Goal: Information Seeking & Learning: Learn about a topic

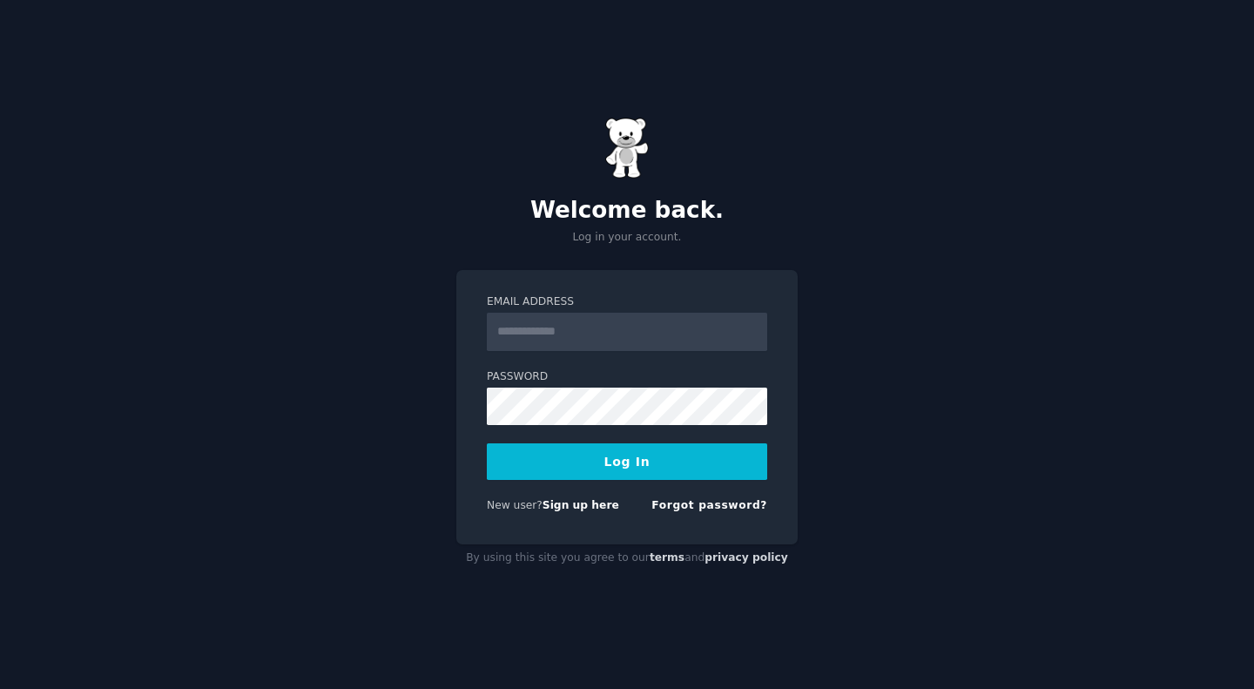
click at [571, 323] on input "Email Address" at bounding box center [627, 332] width 280 height 38
type input "**********"
click at [631, 465] on button "Log In" at bounding box center [627, 461] width 280 height 37
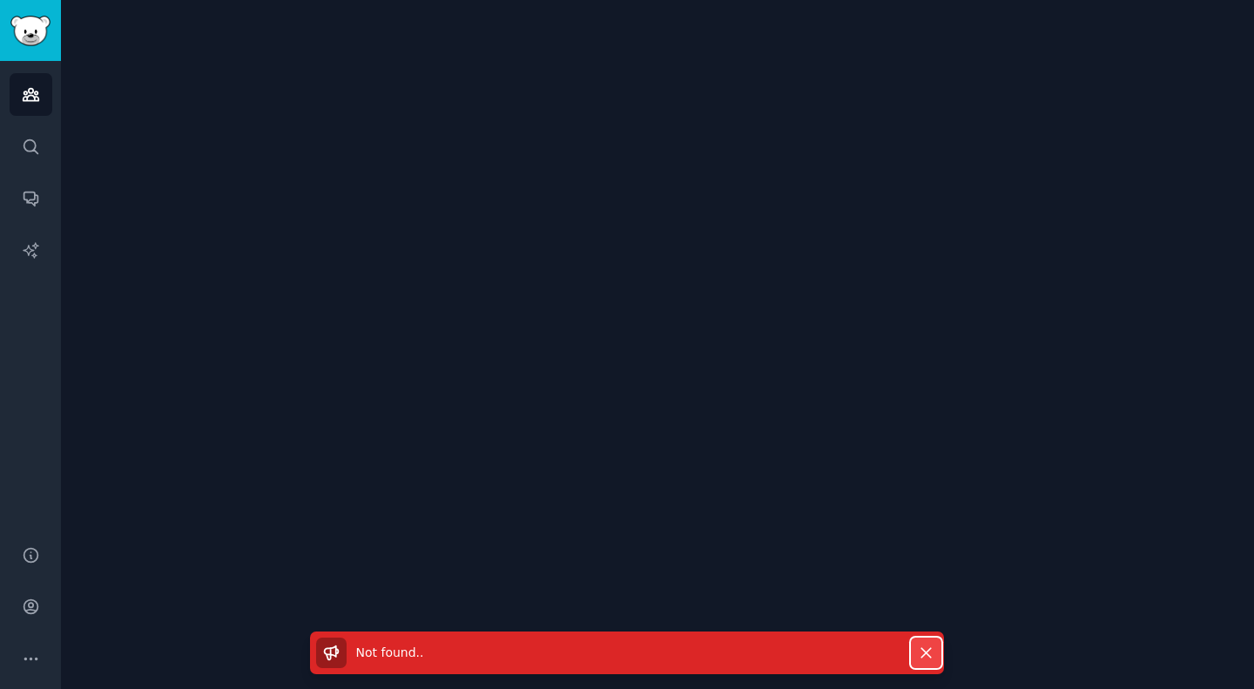
click at [924, 662] on button "Dismiss" at bounding box center [926, 652] width 30 height 30
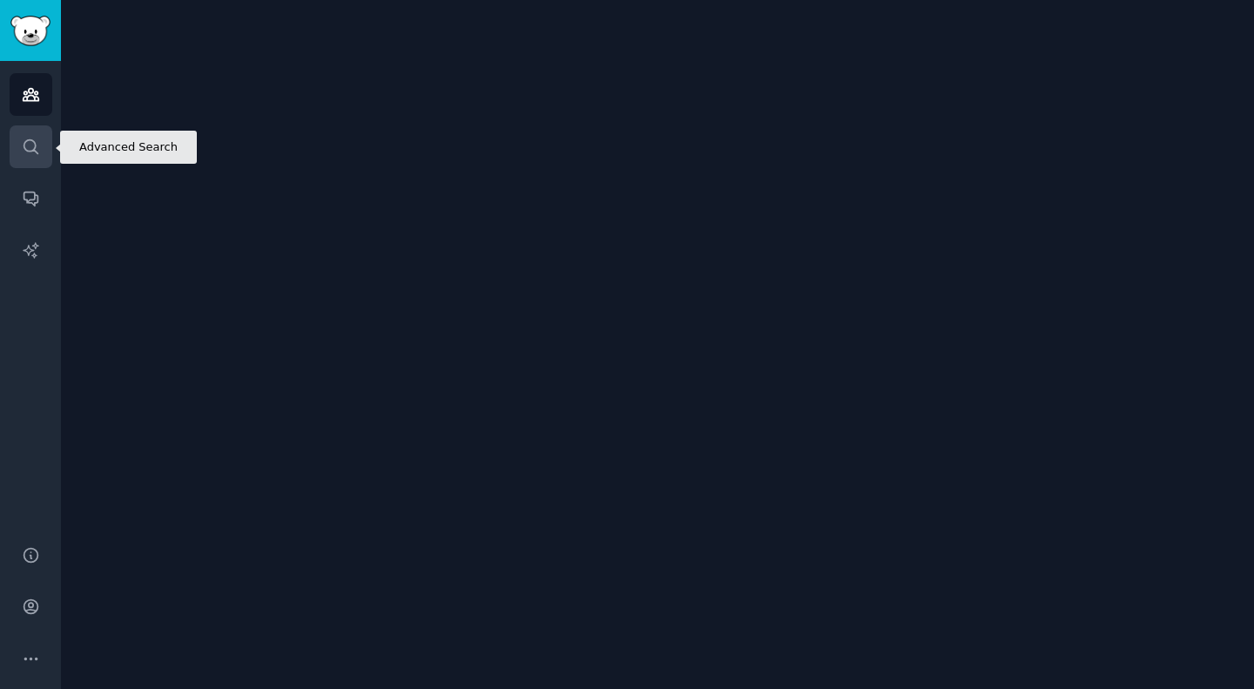
click at [10, 154] on link "Search" at bounding box center [31, 146] width 43 height 43
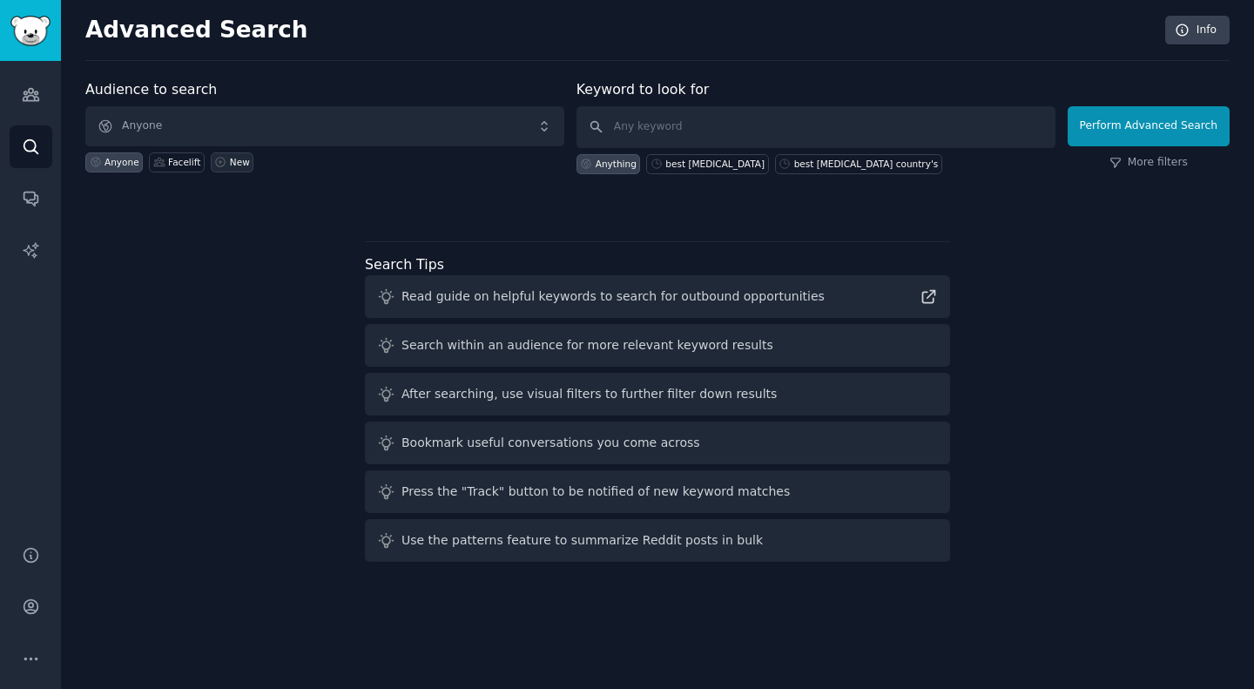
click at [213, 167] on link "New" at bounding box center [232, 162] width 43 height 20
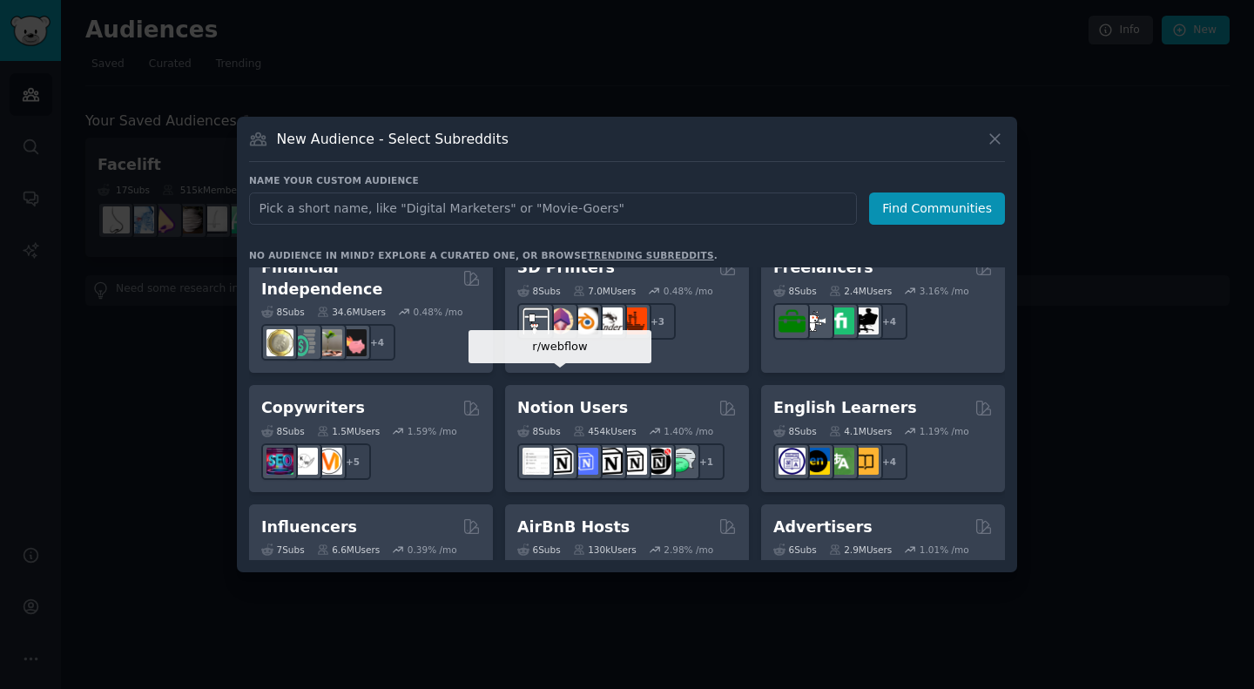
scroll to position [1132, 0]
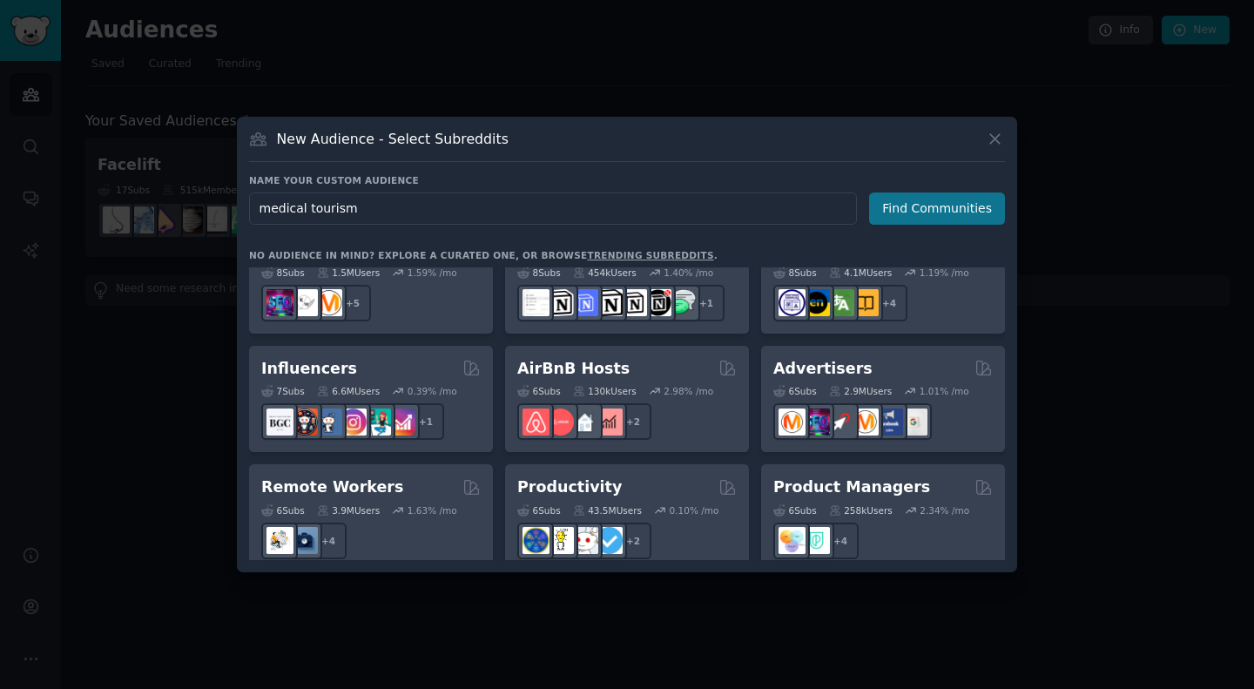
type input "medical tourism"
click at [928, 219] on button "Find Communities" at bounding box center [937, 208] width 136 height 32
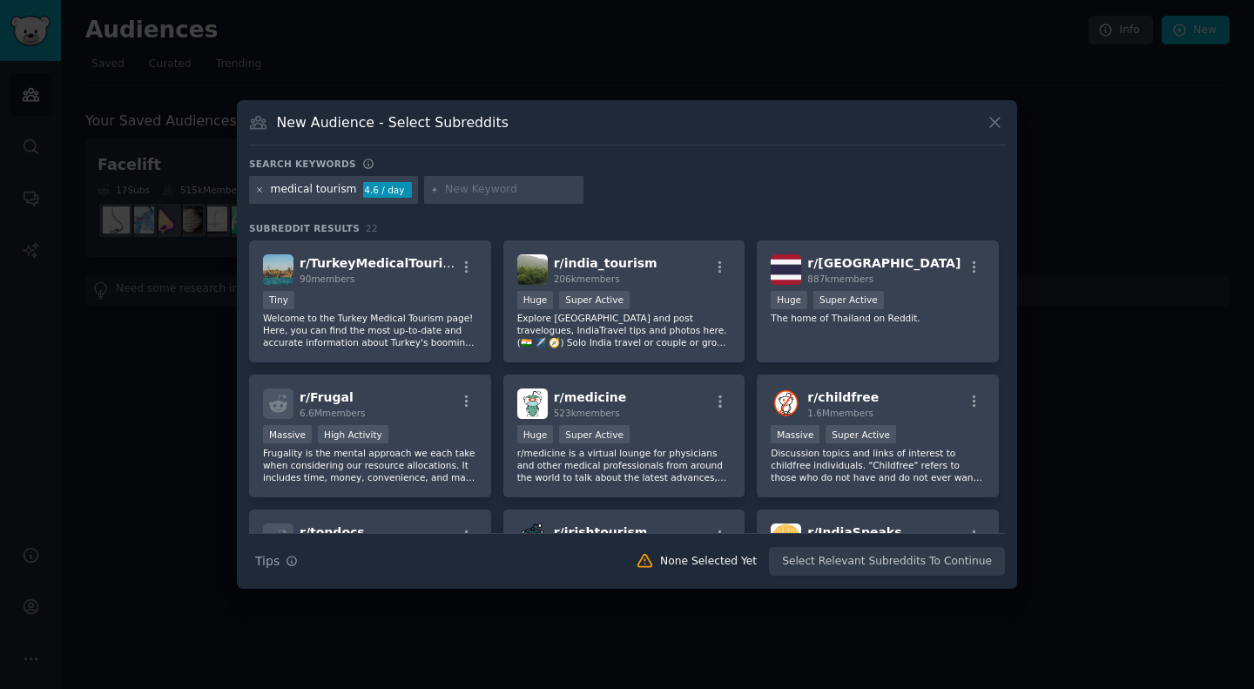
click at [258, 191] on icon at bounding box center [260, 189] width 4 height 4
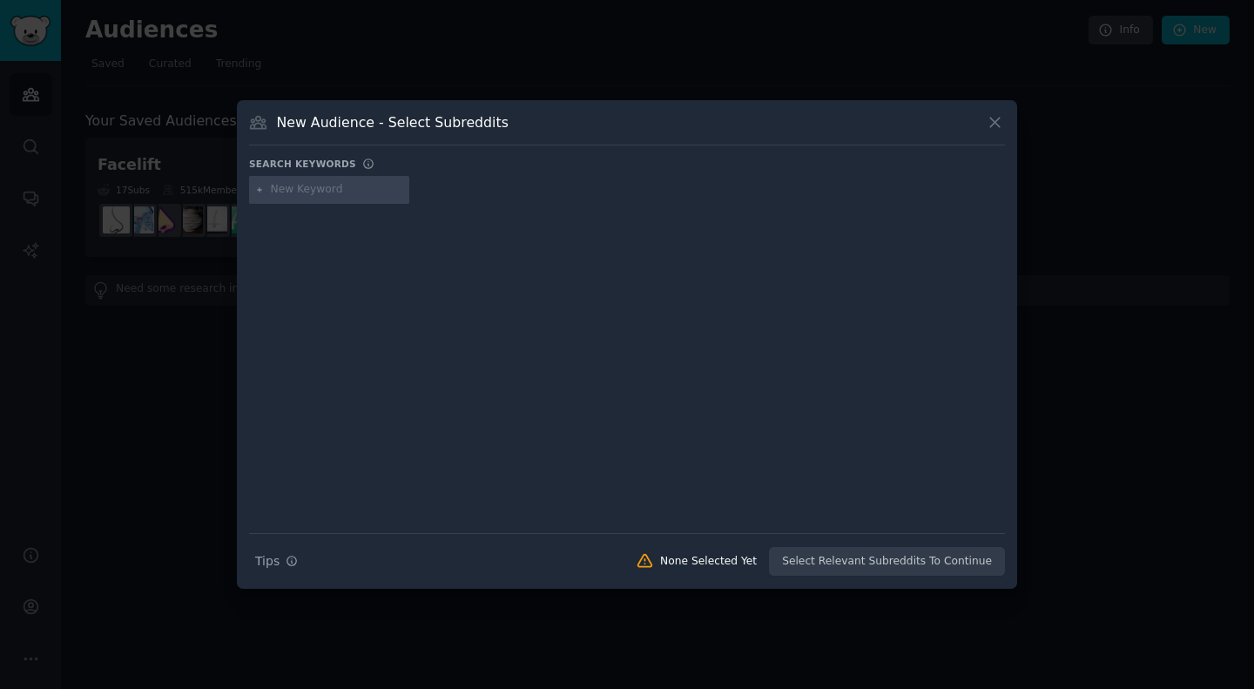
click at [294, 186] on input "text" at bounding box center [337, 190] width 132 height 16
click at [997, 124] on icon at bounding box center [995, 123] width 10 height 10
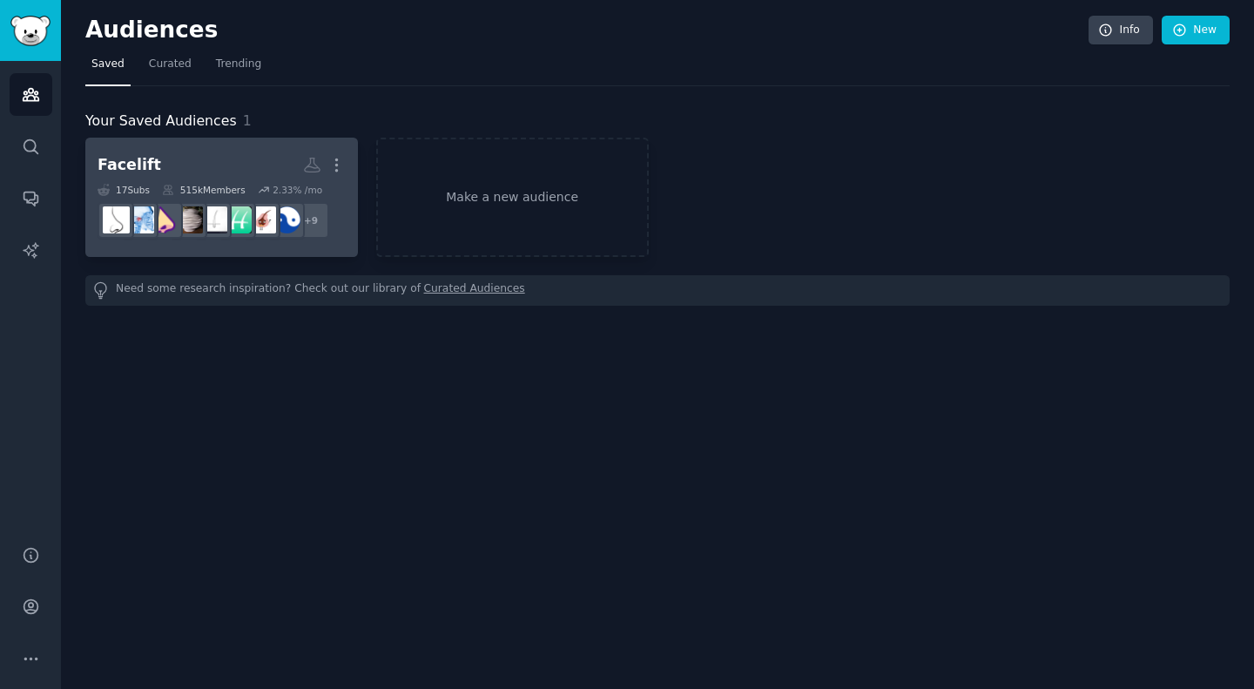
click at [277, 174] on h2 "Facelift More" at bounding box center [222, 165] width 248 height 30
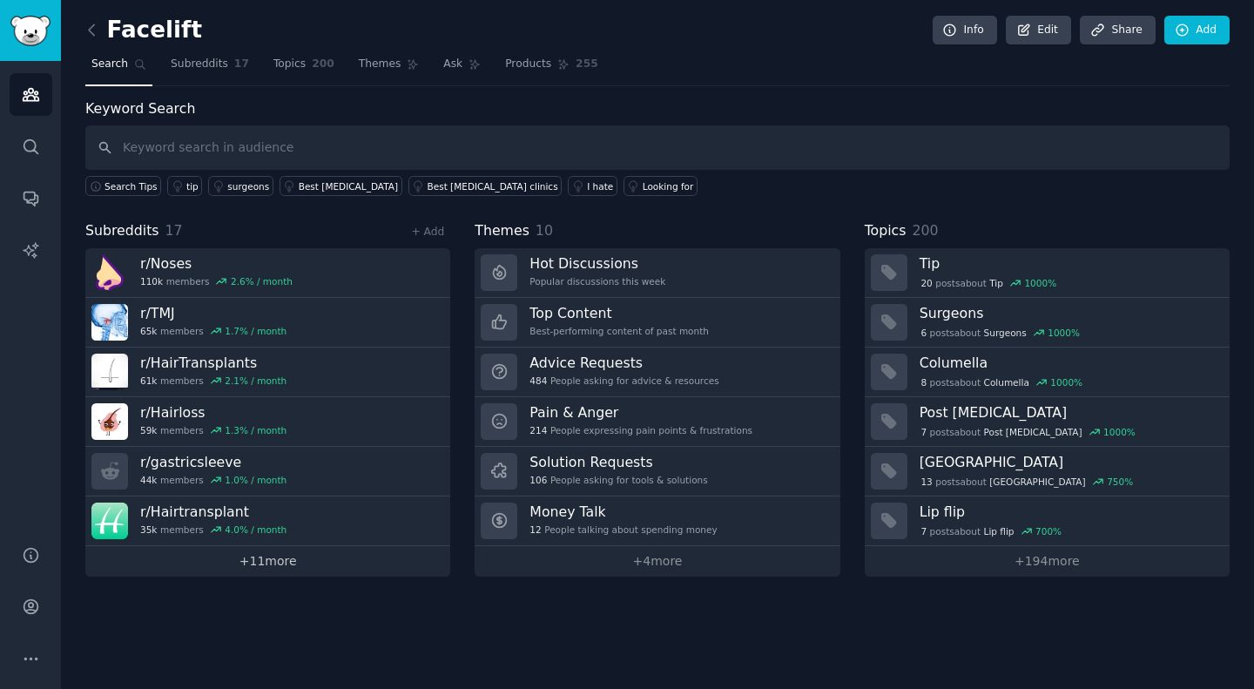
click at [367, 554] on link "+ 11 more" at bounding box center [267, 561] width 365 height 30
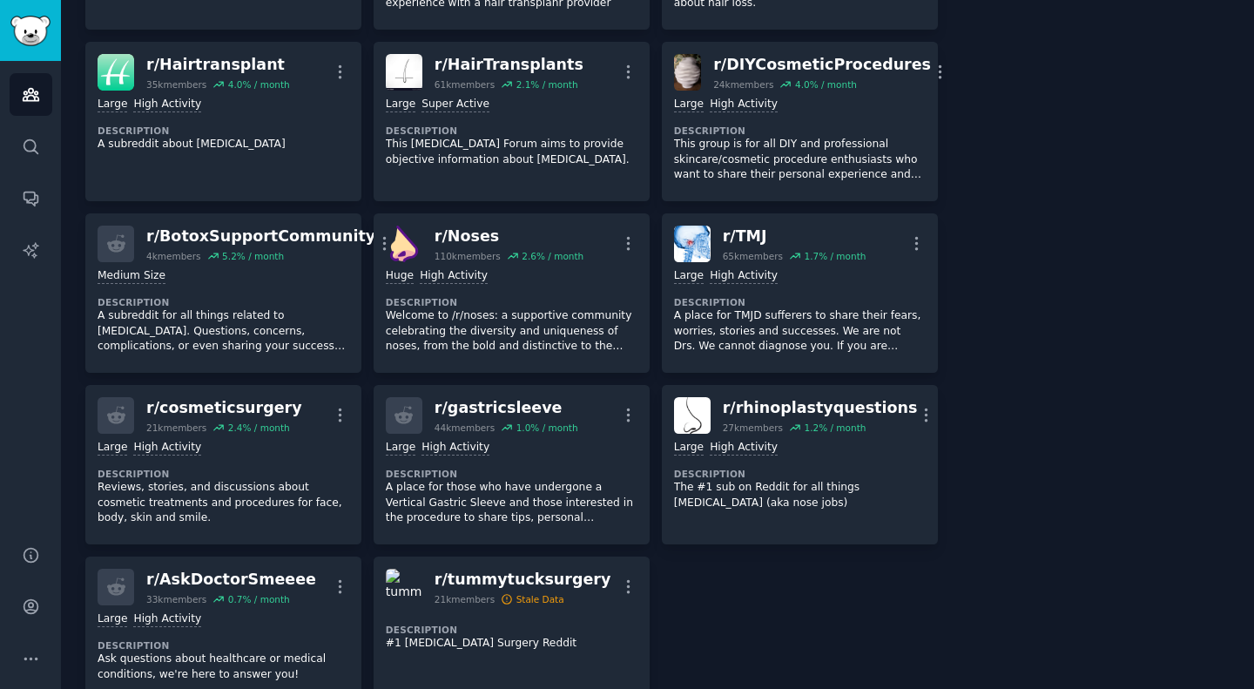
scroll to position [268, 0]
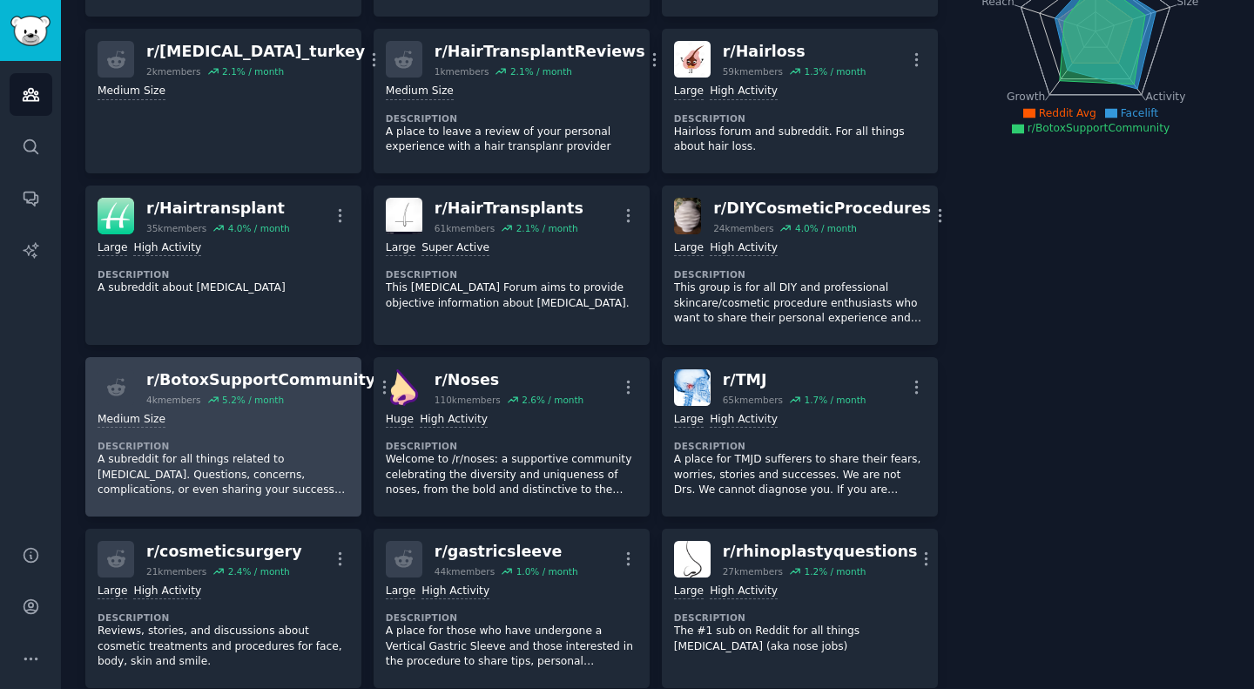
click at [293, 424] on div "Medium Size" at bounding box center [224, 420] width 252 height 17
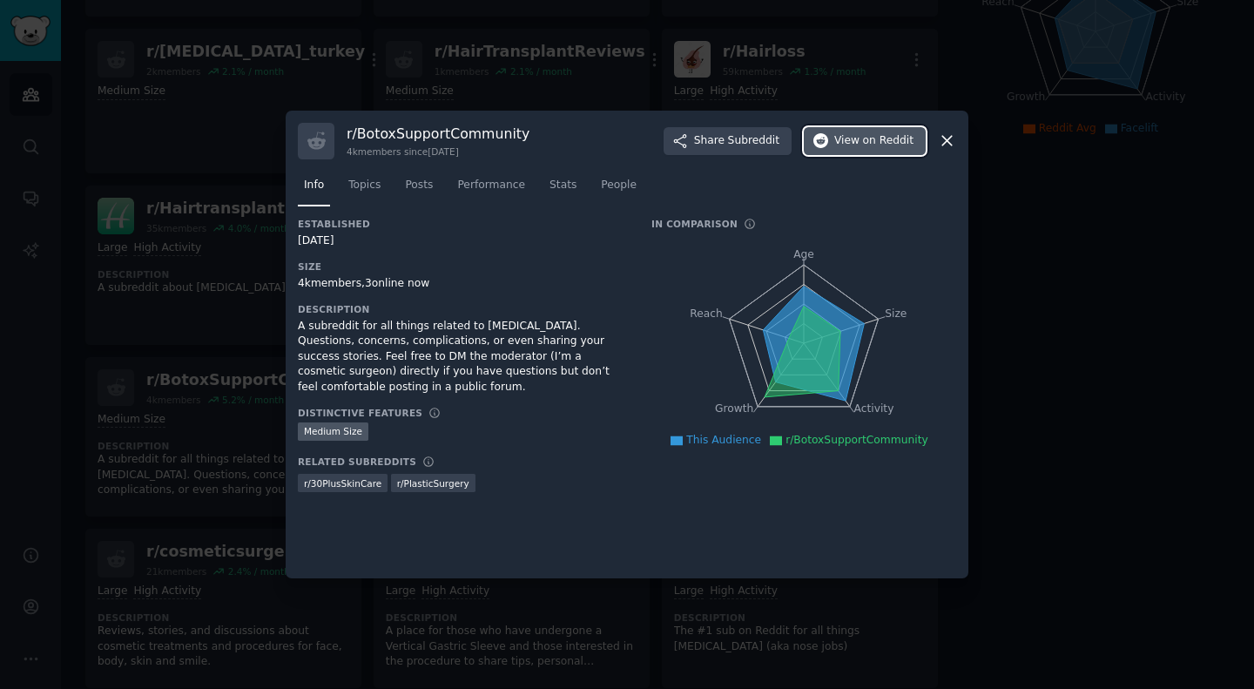
click at [858, 151] on button "View on Reddit" at bounding box center [865, 141] width 122 height 28
click at [944, 135] on icon at bounding box center [947, 140] width 18 height 18
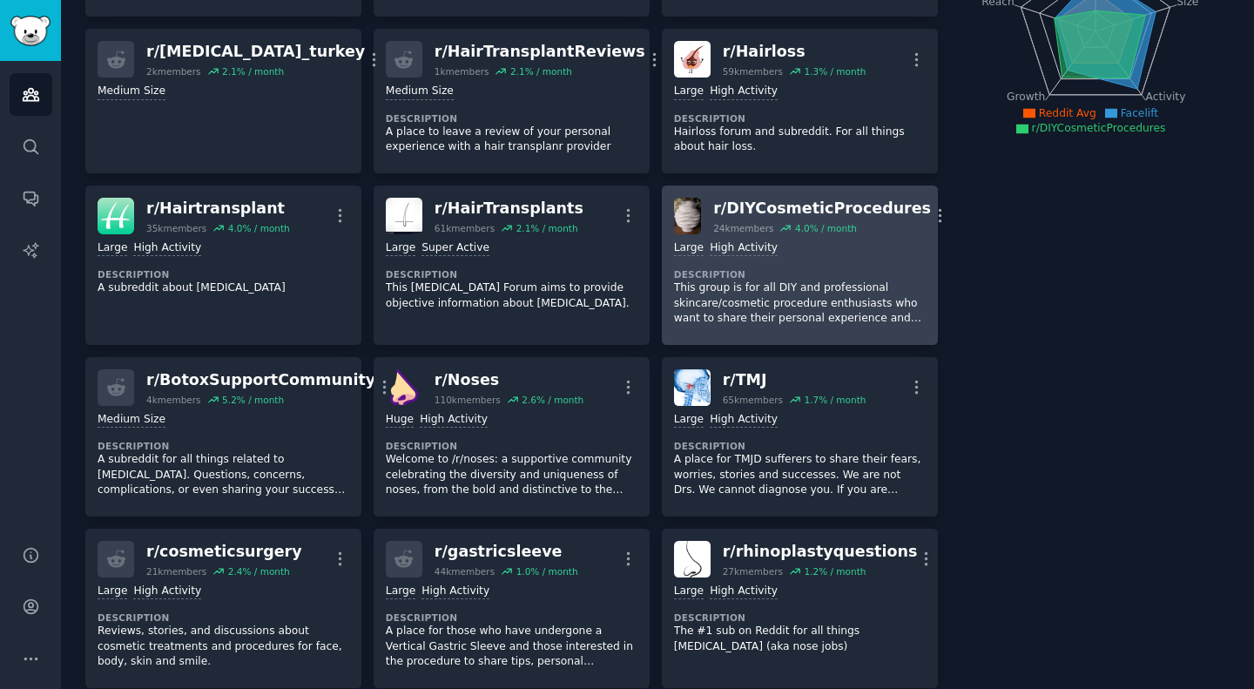
click at [872, 288] on p "This group is for all DIY and professional skincare/cosmetic procedure enthusia…" at bounding box center [800, 303] width 252 height 46
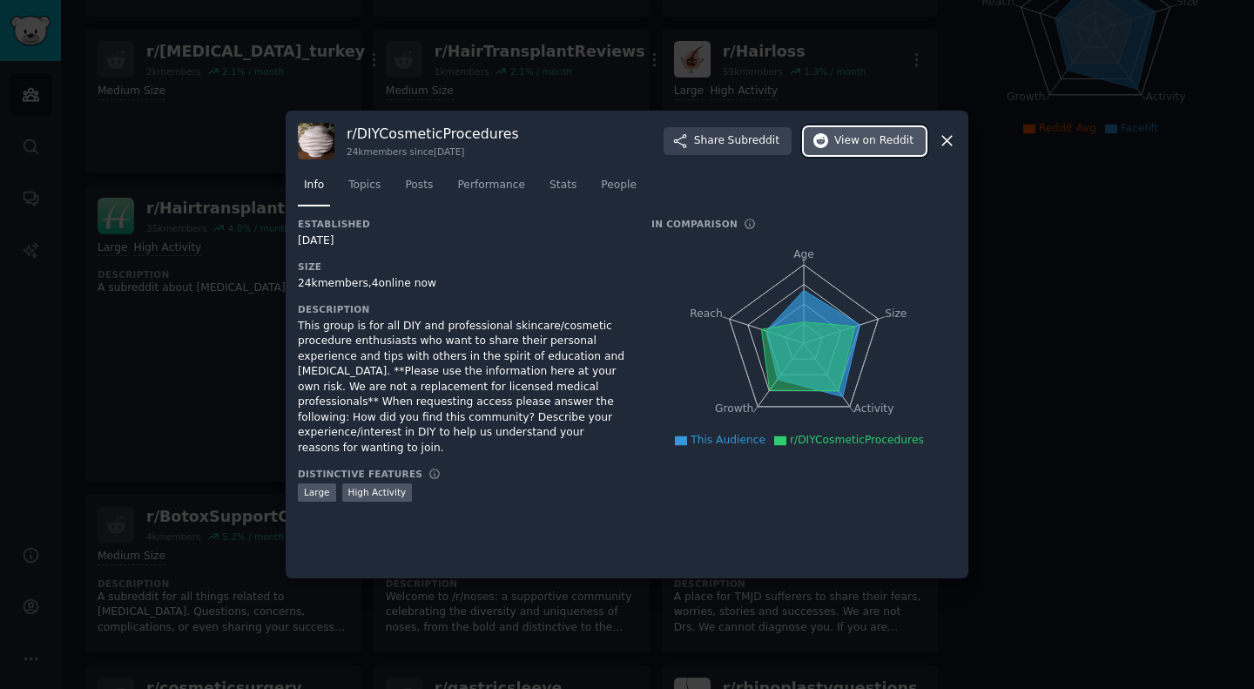
click at [851, 151] on button "View on Reddit" at bounding box center [865, 141] width 122 height 28
click at [947, 136] on icon at bounding box center [947, 140] width 18 height 18
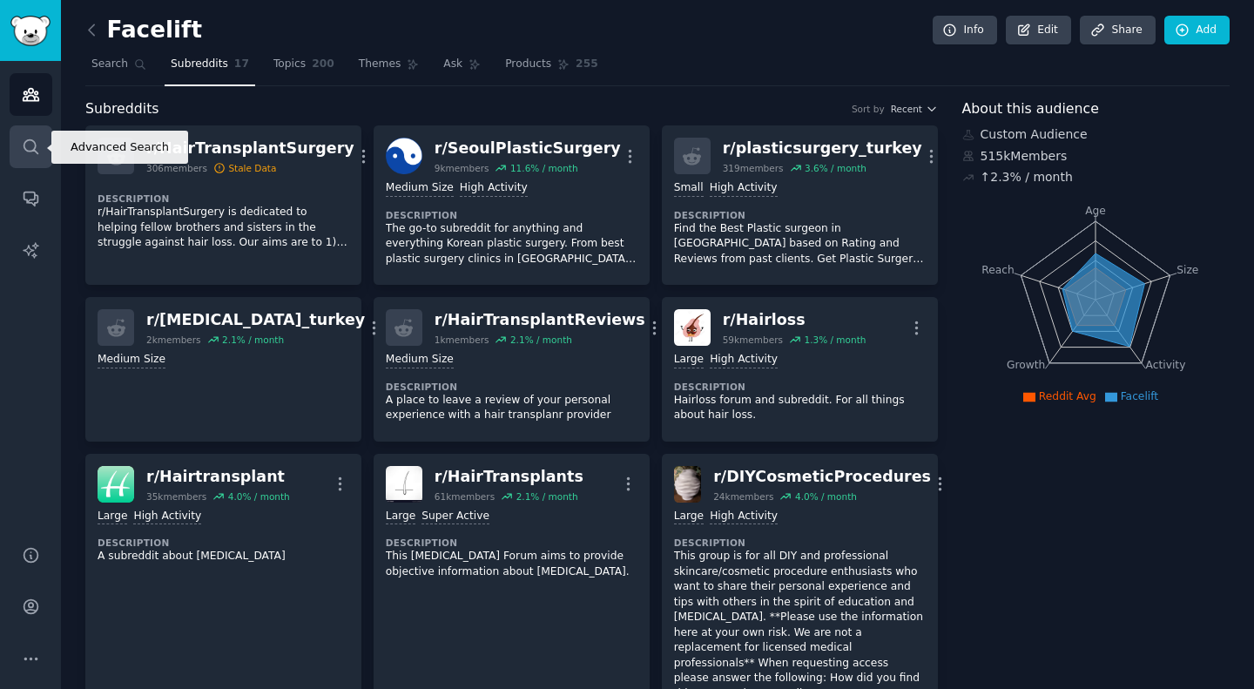
click at [17, 158] on link "Search" at bounding box center [31, 146] width 43 height 43
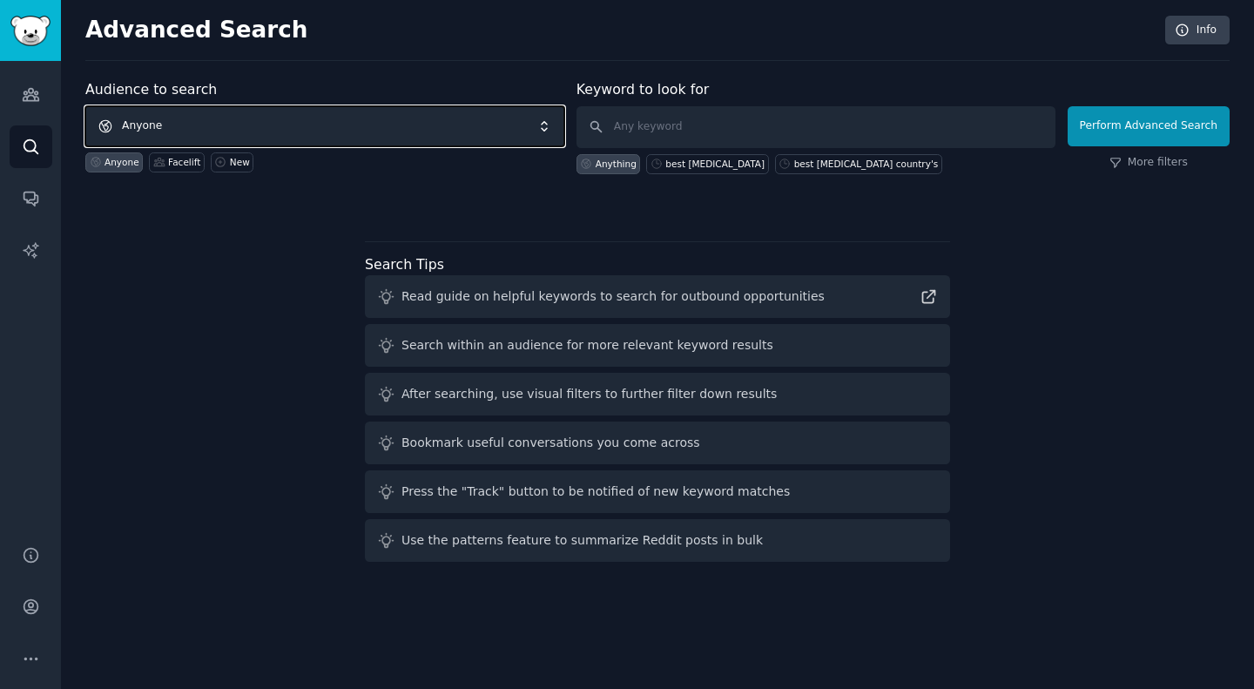
click at [304, 123] on span "Anyone" at bounding box center [324, 126] width 479 height 40
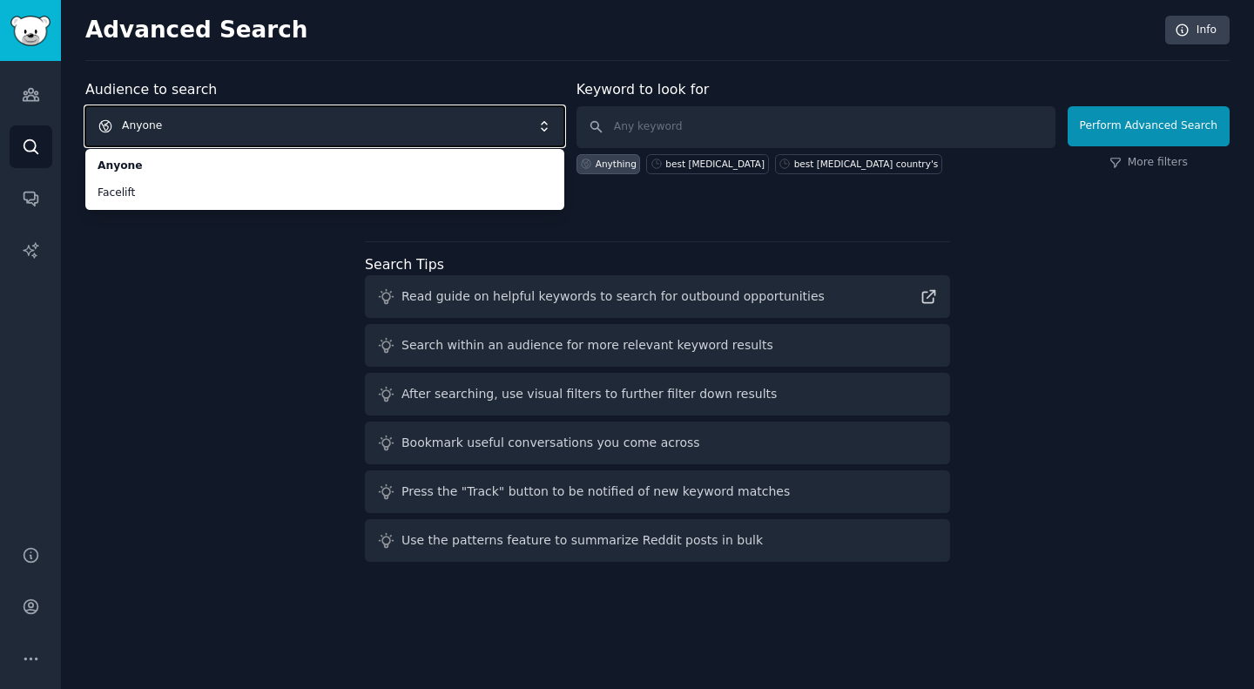
click at [397, 122] on span "Anyone" at bounding box center [324, 126] width 479 height 40
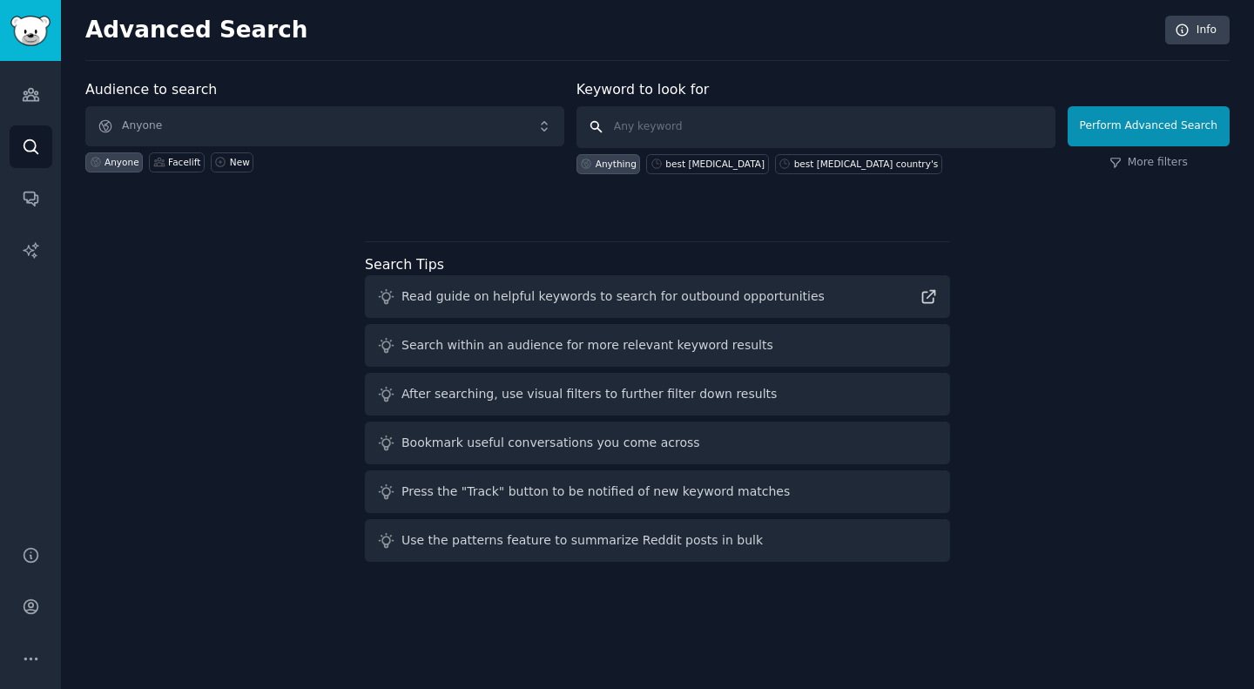
click at [712, 124] on input "text" at bounding box center [815, 127] width 479 height 42
type input "IVF"
click button "Perform Advanced Search" at bounding box center [1148, 126] width 162 height 40
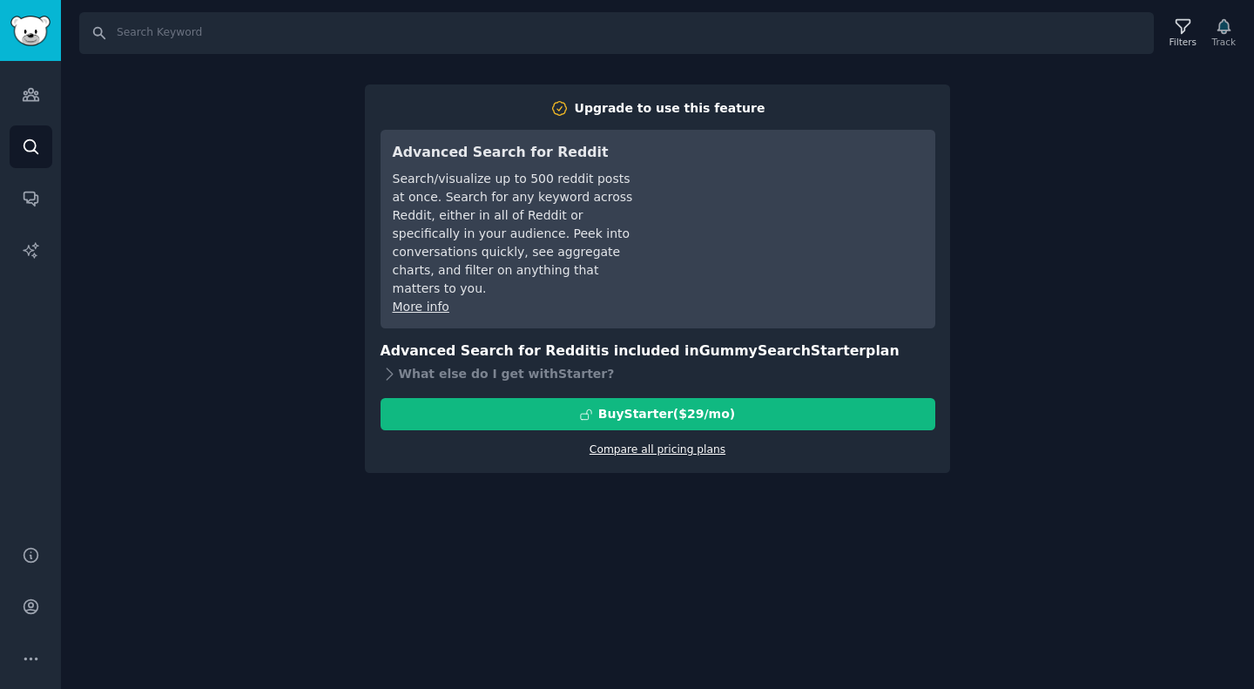
click at [676, 443] on link "Compare all pricing plans" at bounding box center [657, 449] width 136 height 12
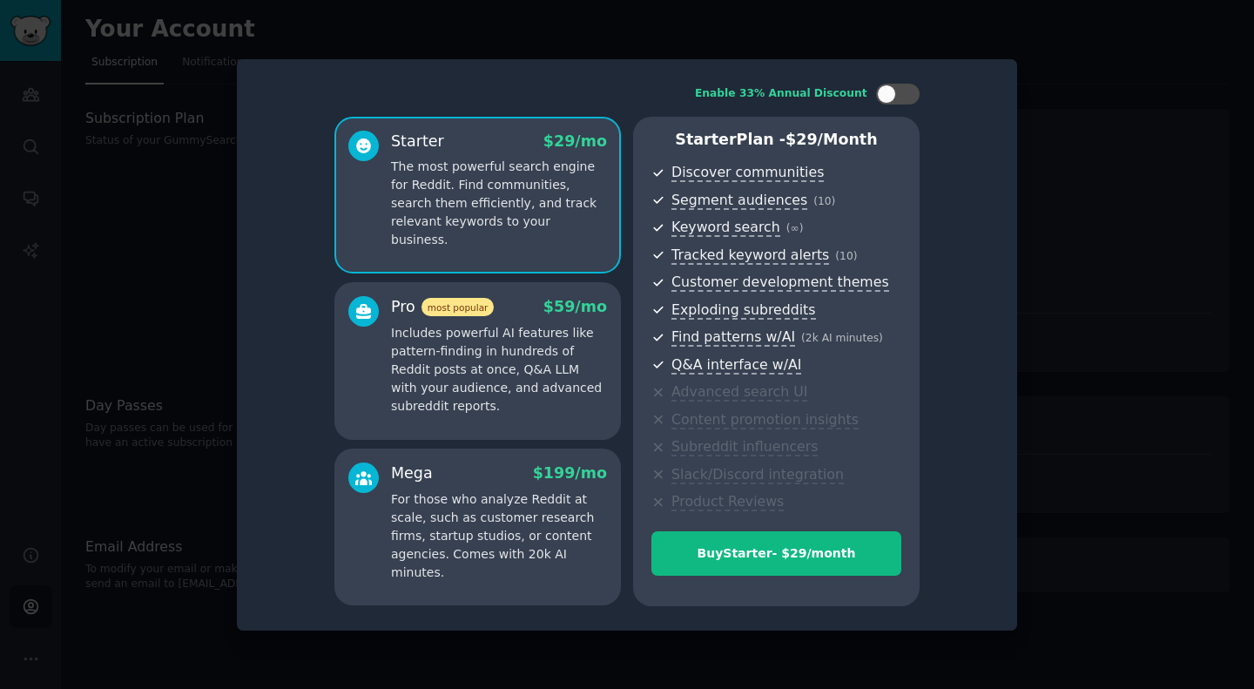
click at [1086, 119] on div at bounding box center [627, 344] width 1254 height 689
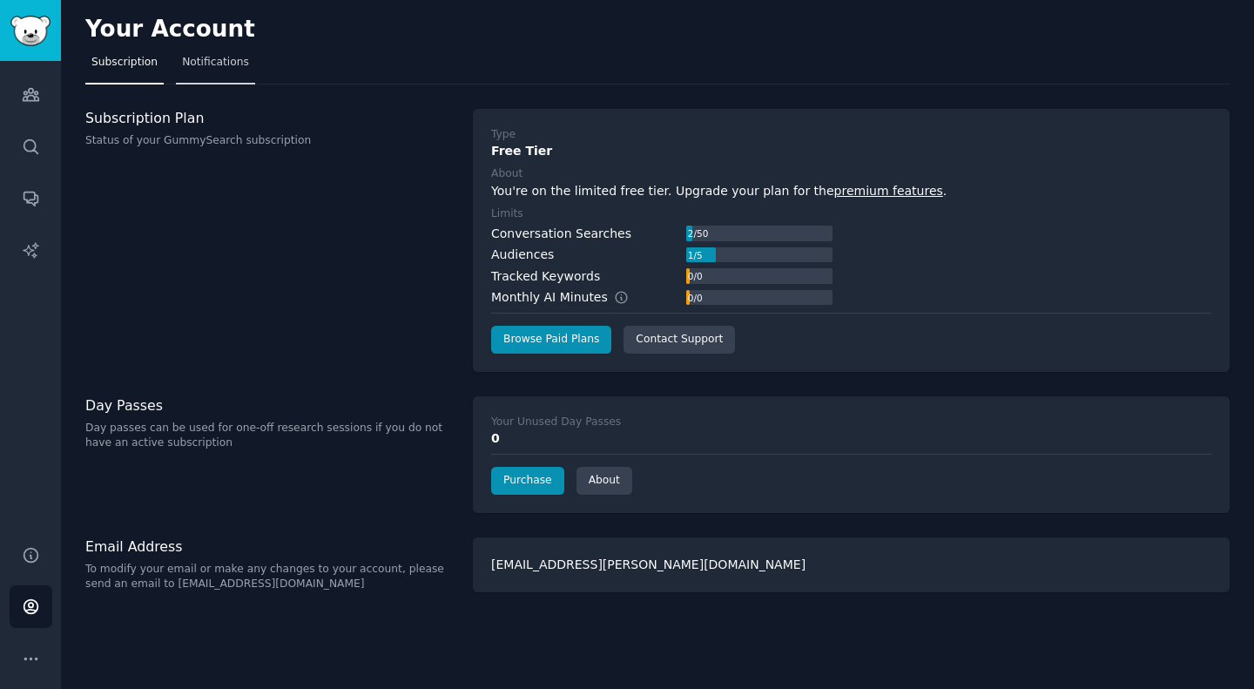
click at [212, 58] on span "Notifications" at bounding box center [215, 63] width 67 height 16
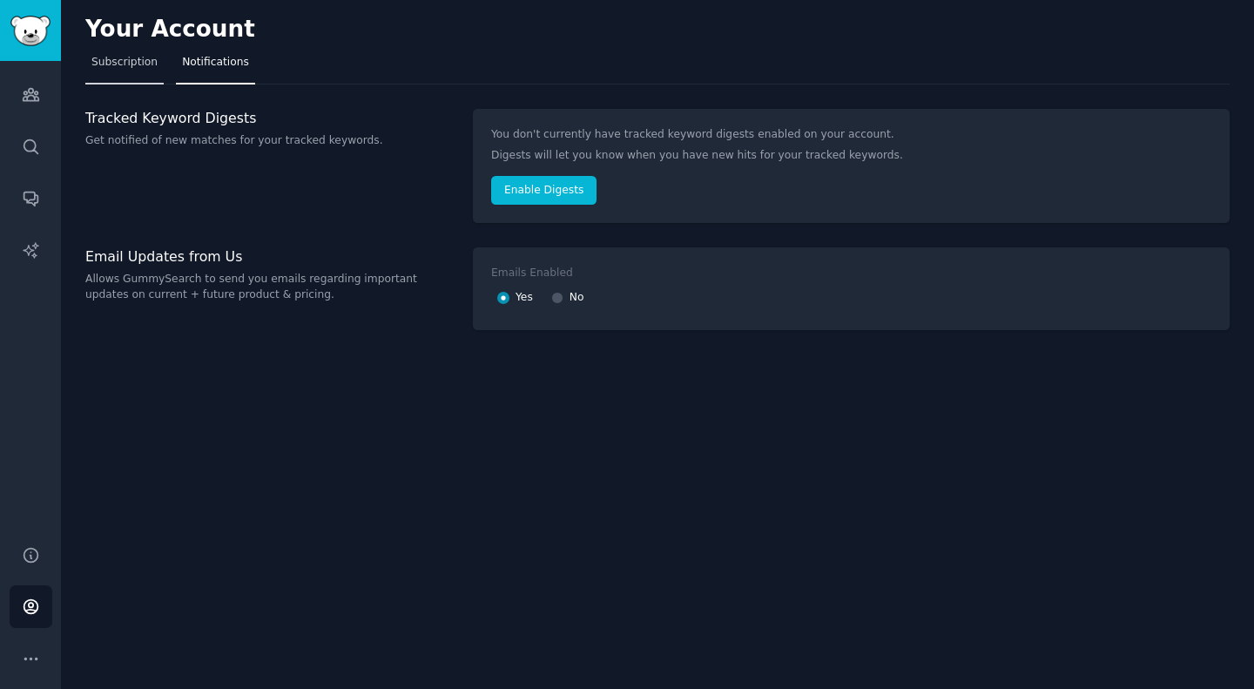
click at [115, 65] on span "Subscription" at bounding box center [124, 63] width 66 height 16
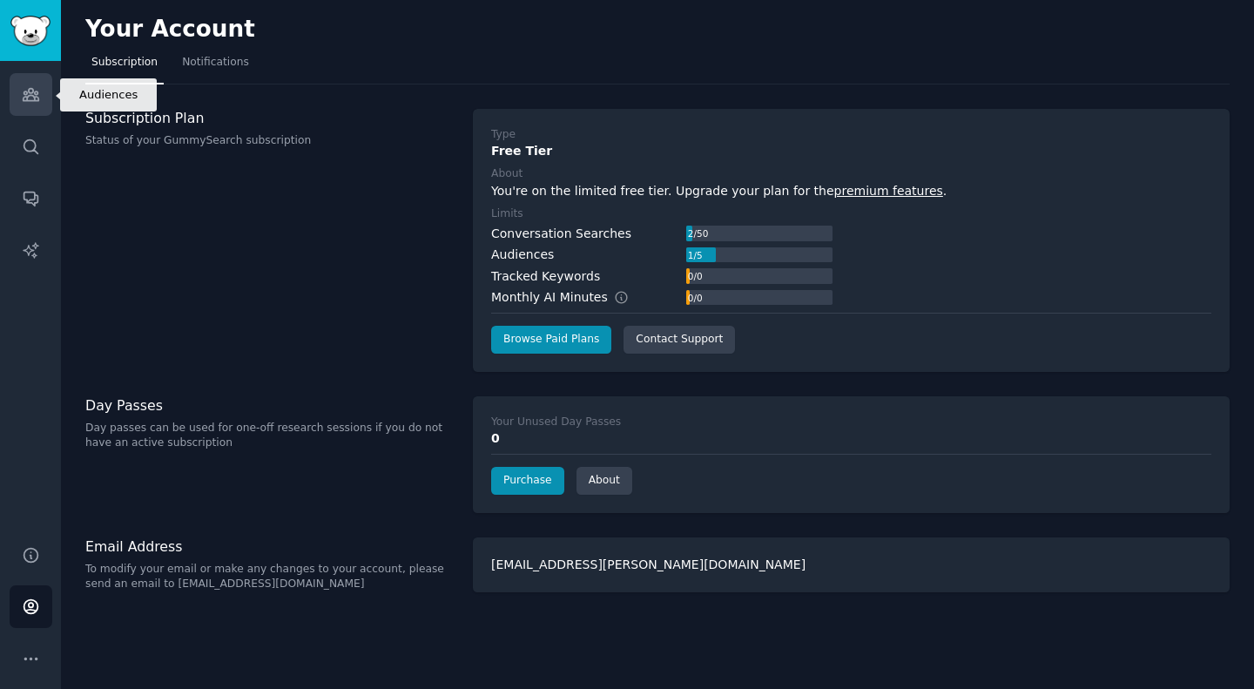
click at [37, 85] on icon "Sidebar" at bounding box center [31, 94] width 18 height 18
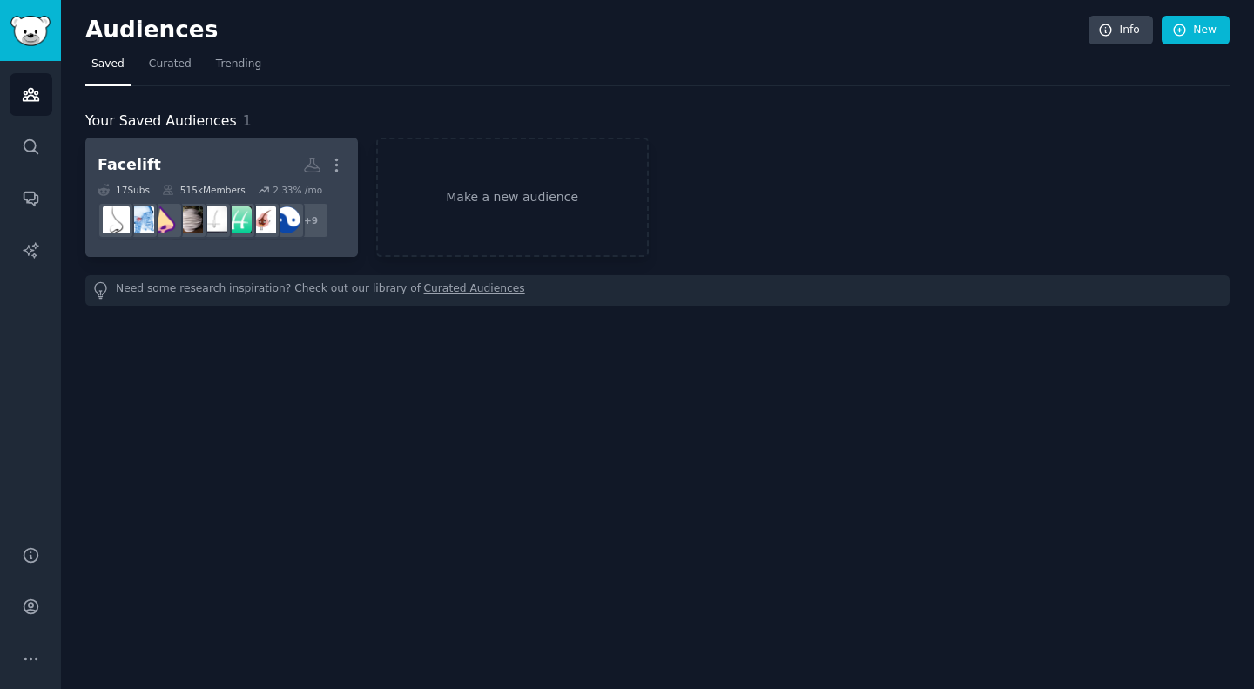
click at [221, 160] on h2 "Facelift More" at bounding box center [222, 165] width 248 height 30
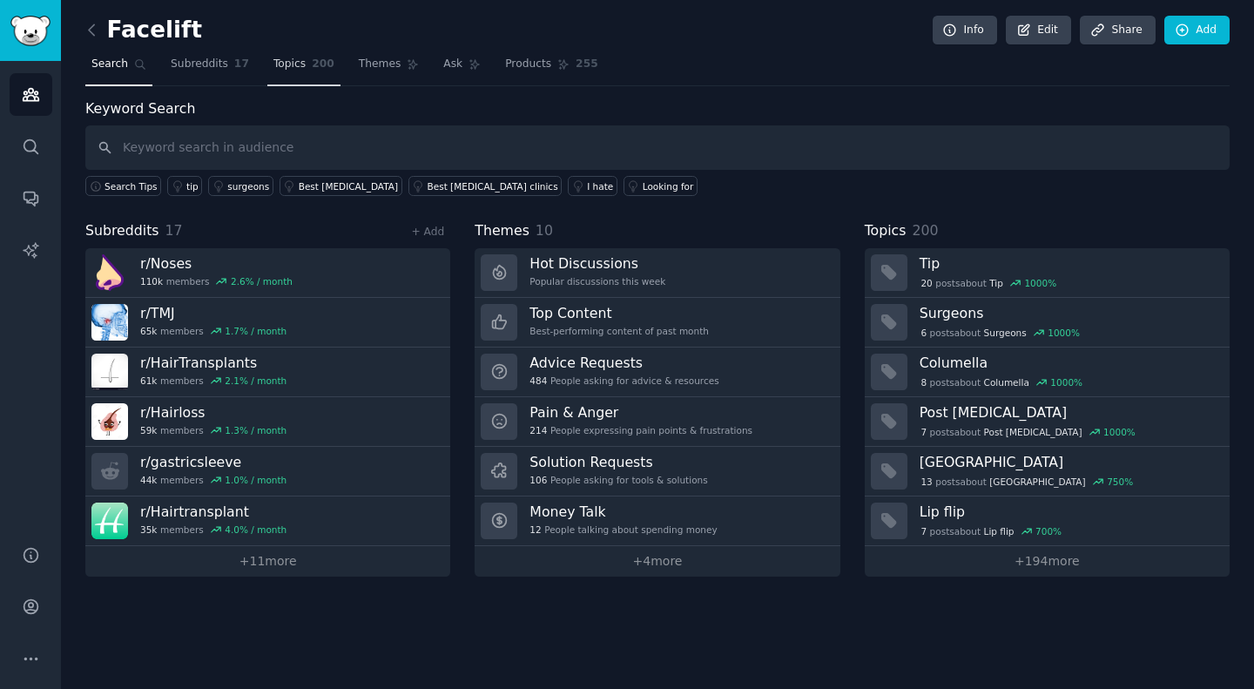
click at [273, 66] on span "Topics" at bounding box center [289, 65] width 32 height 16
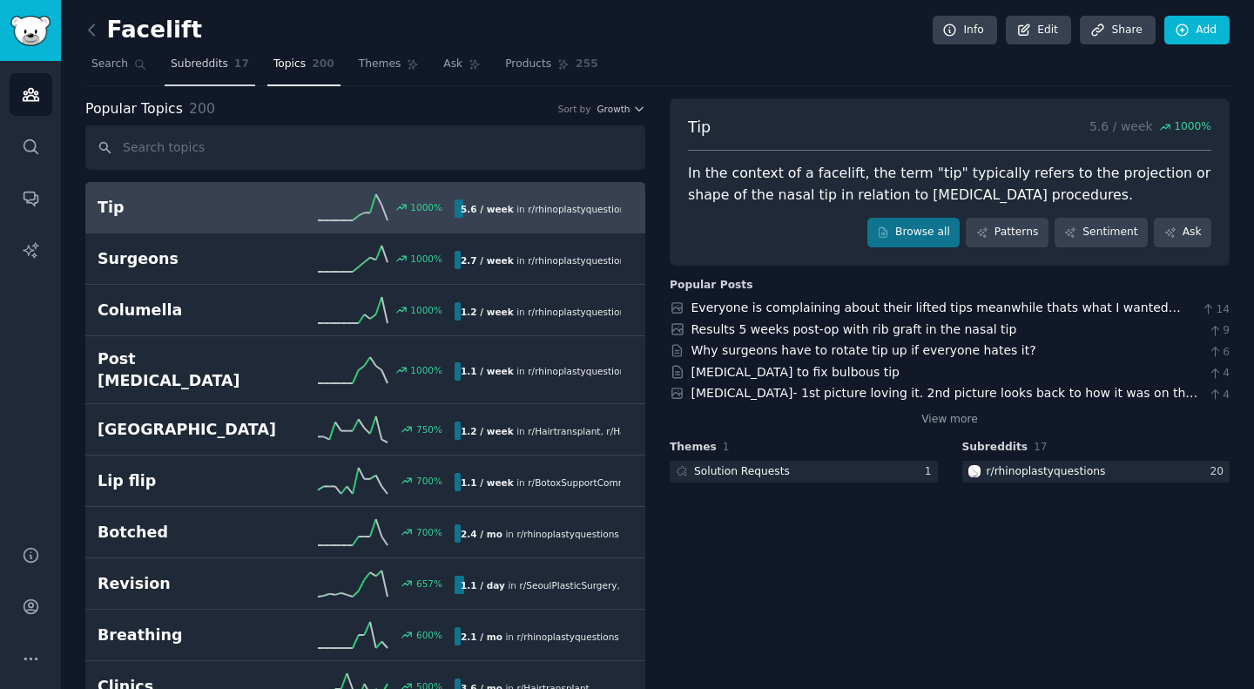
click at [201, 58] on span "Subreddits" at bounding box center [199, 65] width 57 height 16
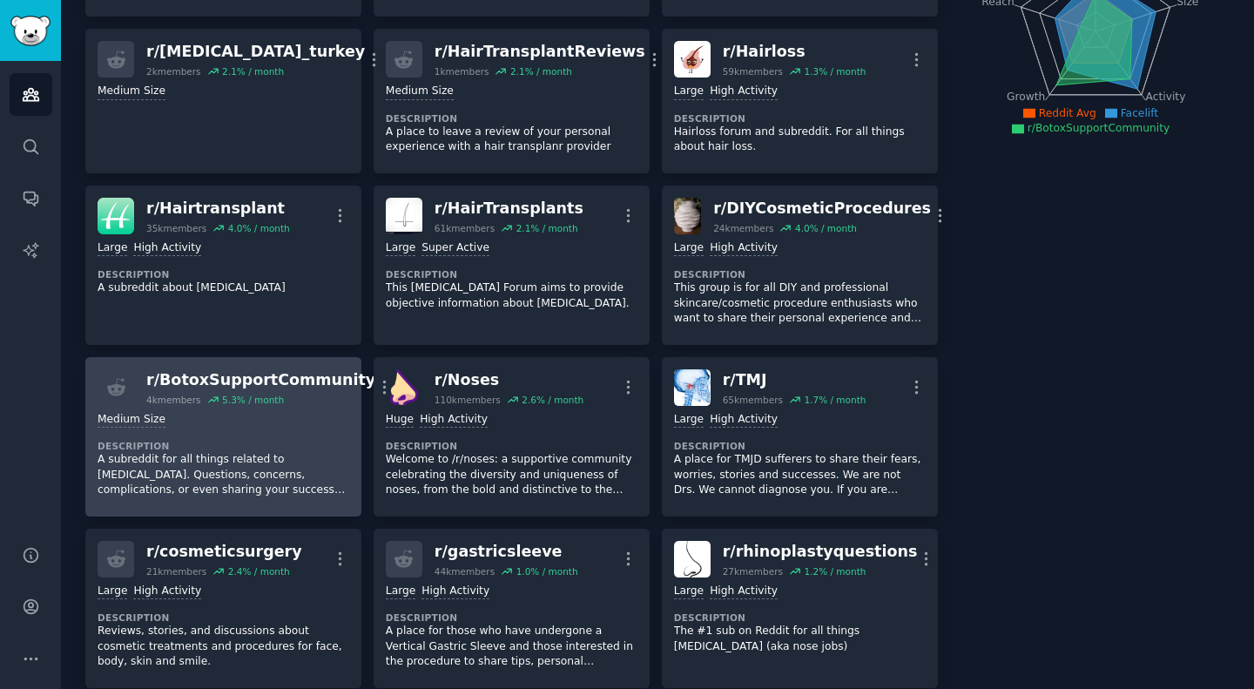
scroll to position [181, 0]
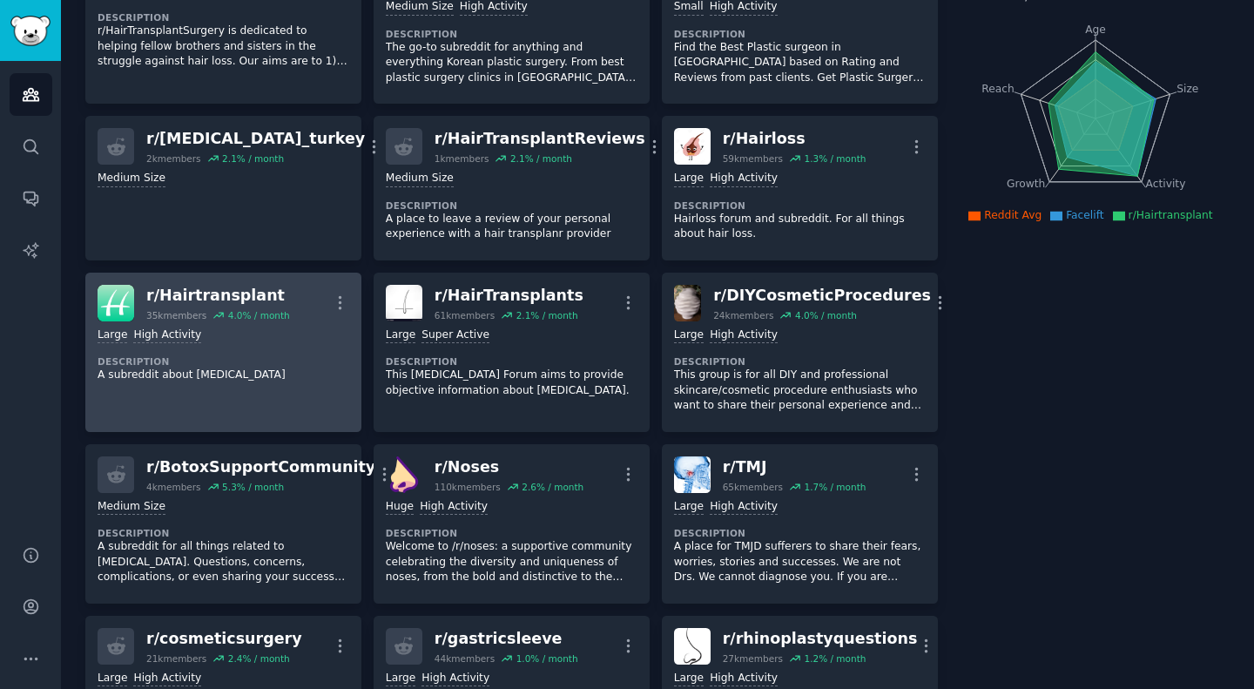
click at [299, 359] on dt "Description" at bounding box center [224, 361] width 252 height 12
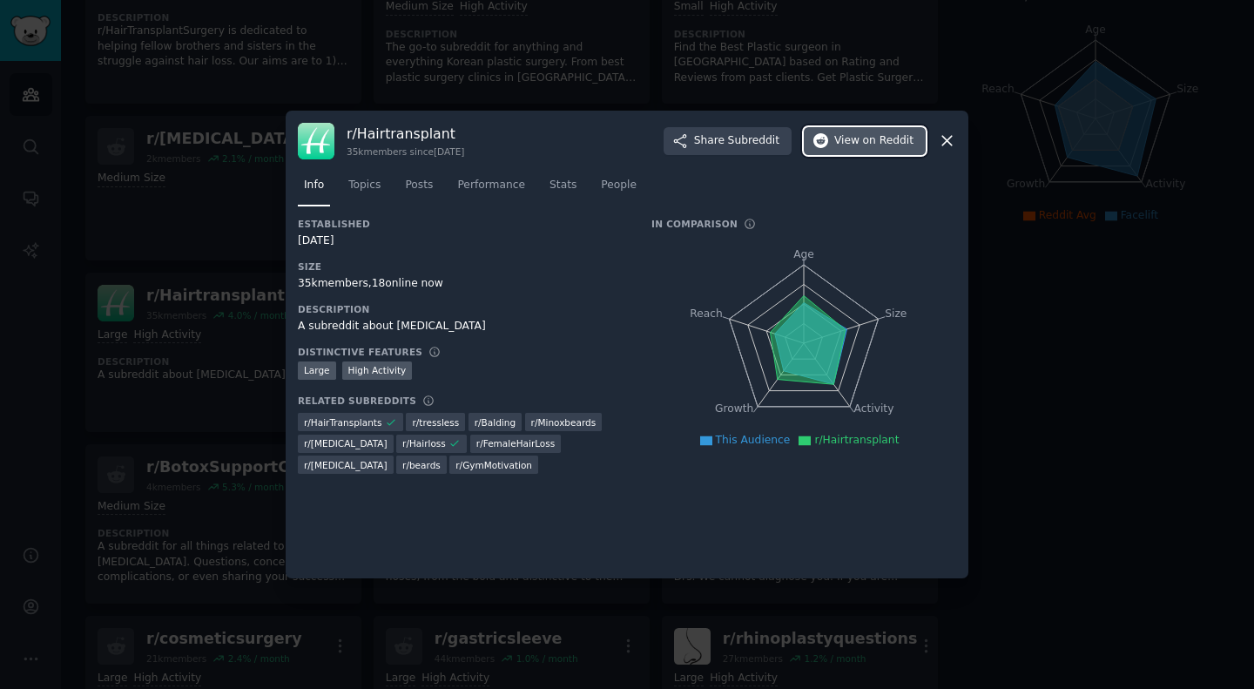
click at [858, 138] on span "View on Reddit" at bounding box center [873, 141] width 79 height 16
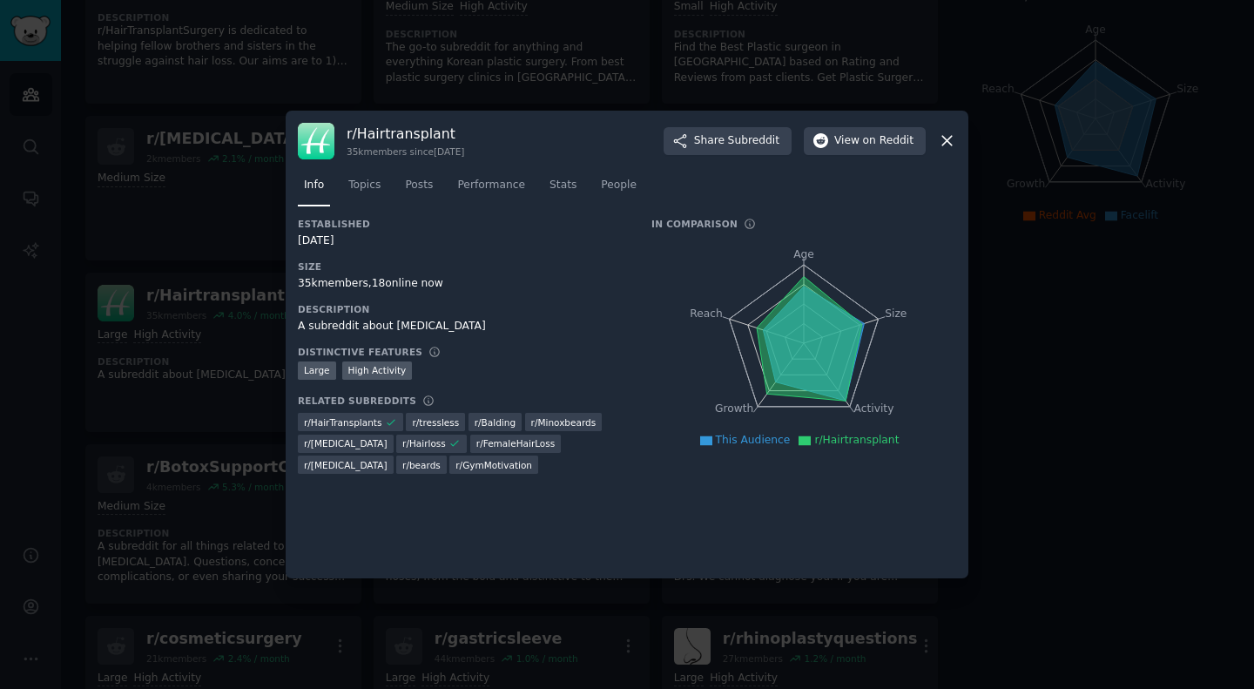
click at [935, 133] on div "r/ Hairtransplant 35k members since 09/07/2011 Share Subreddit View on Reddit" at bounding box center [627, 141] width 658 height 37
click at [938, 133] on icon at bounding box center [947, 140] width 18 height 18
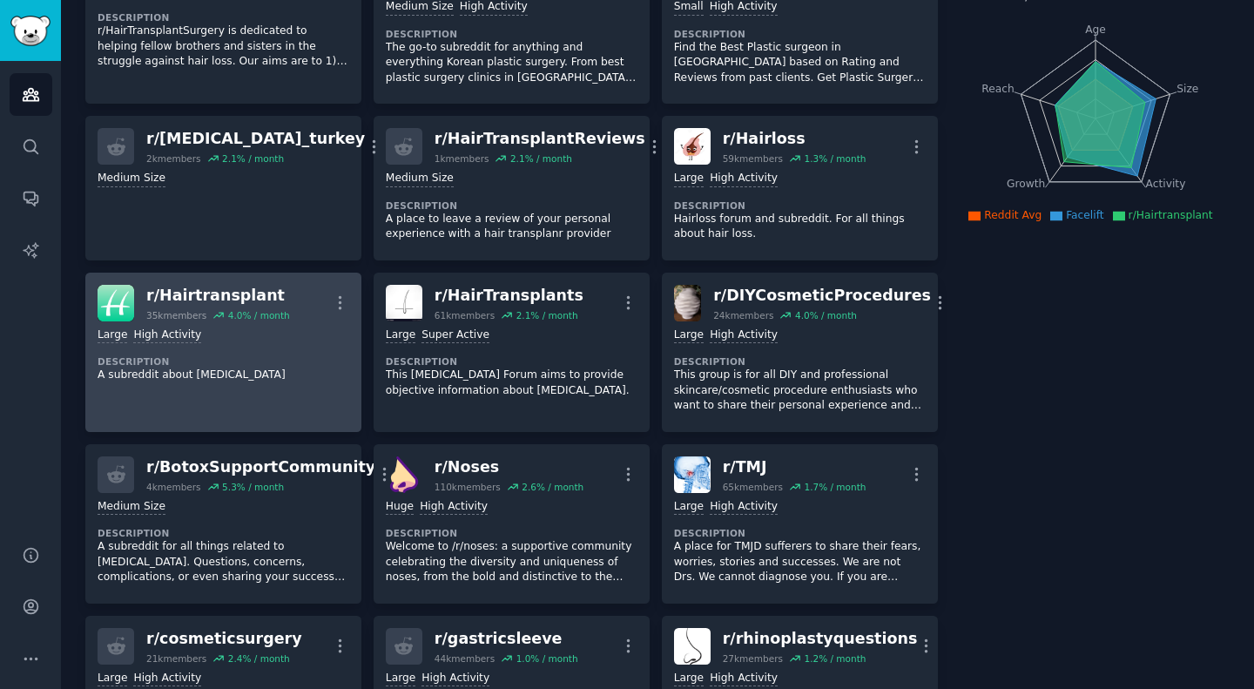
click at [273, 345] on div "Large High Activity Description A subreddit about hair transplants" at bounding box center [224, 355] width 252 height 68
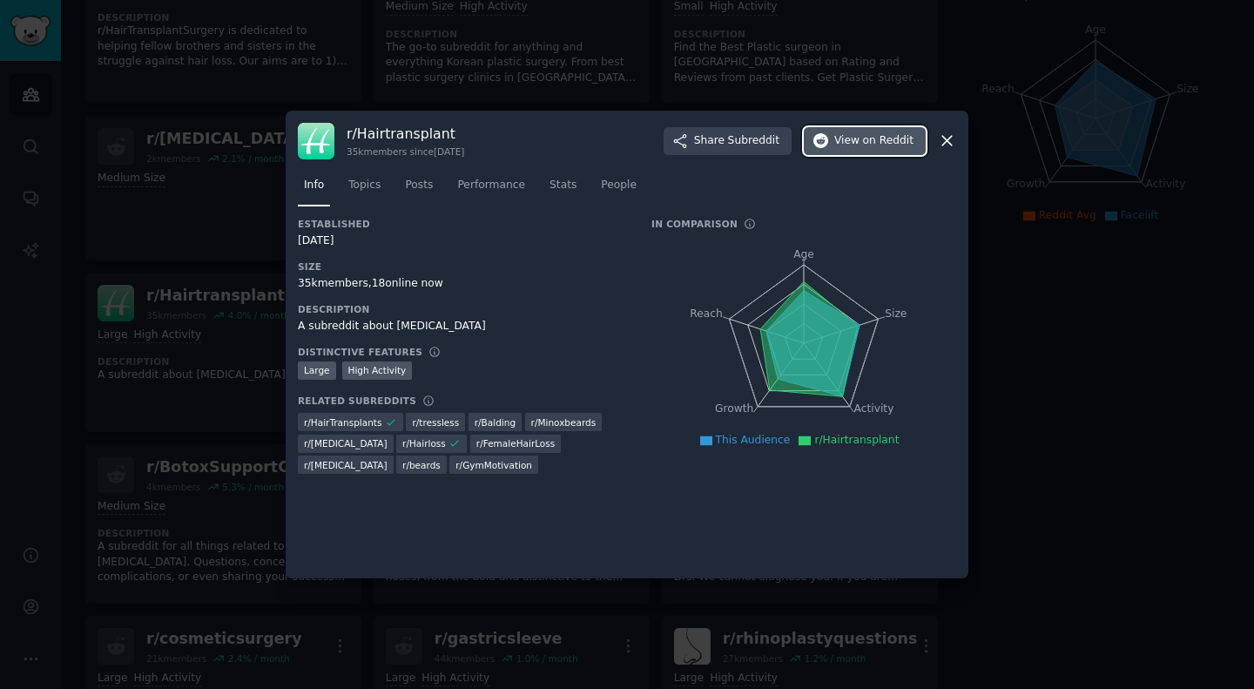
click at [907, 145] on span "on Reddit" at bounding box center [888, 141] width 50 height 16
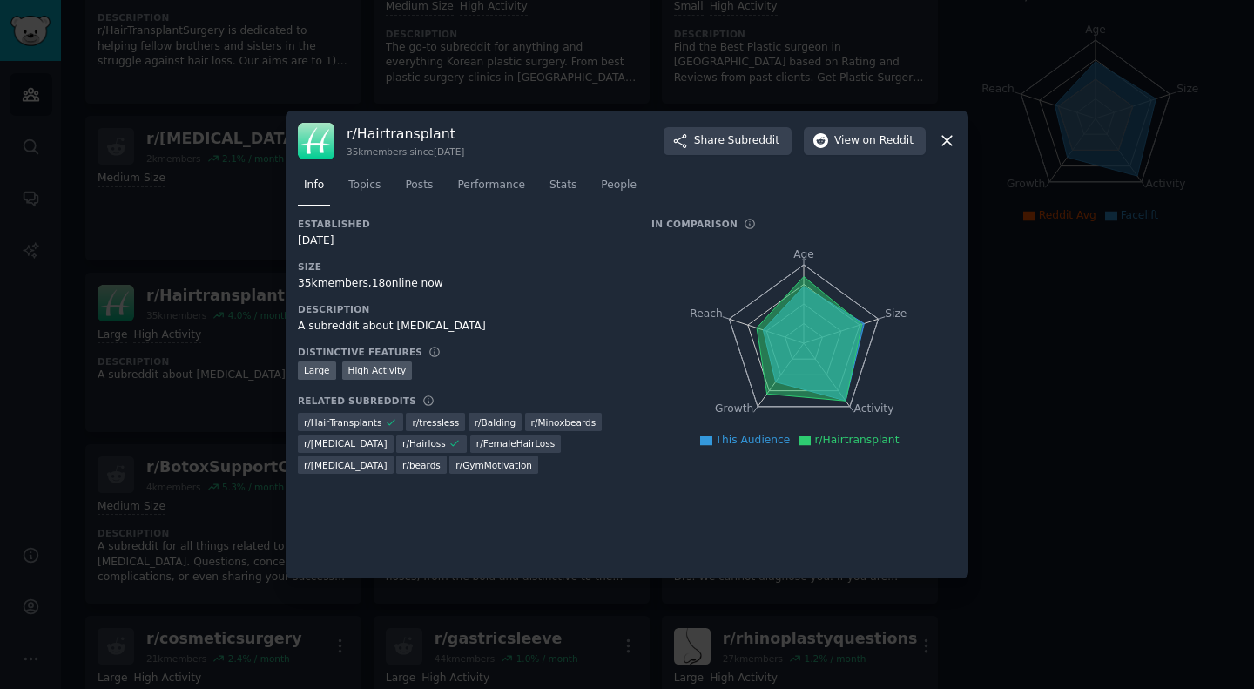
click at [943, 138] on icon at bounding box center [947, 142] width 10 height 10
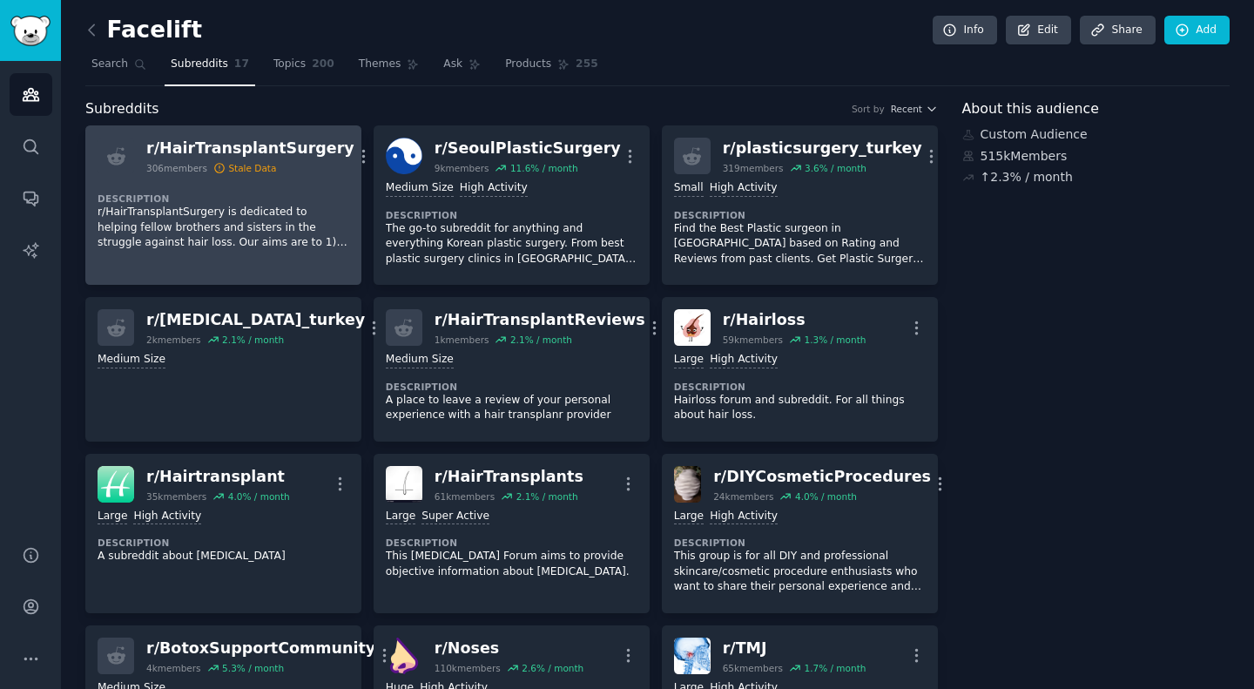
click at [251, 211] on p "r/HairTransplantSurgery is dedicated to helping fellow brothers and sisters in …" at bounding box center [224, 228] width 252 height 46
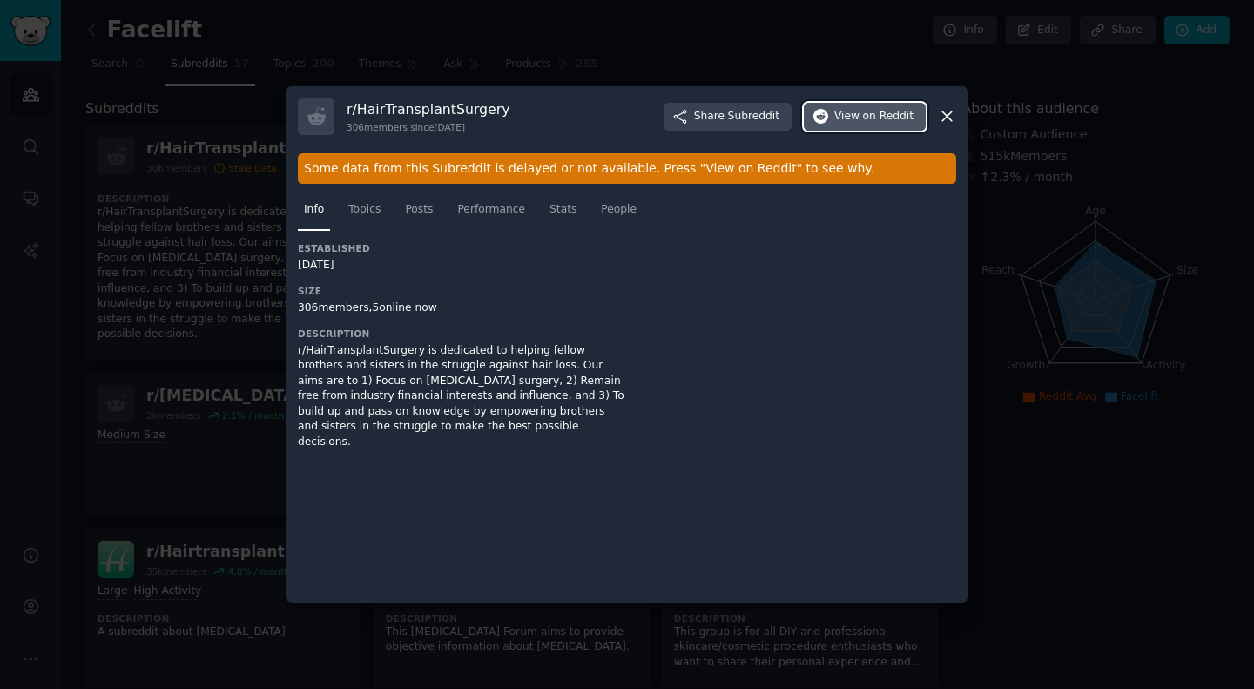
click at [874, 127] on button "View on Reddit" at bounding box center [865, 117] width 122 height 28
click at [948, 116] on icon at bounding box center [947, 116] width 18 height 18
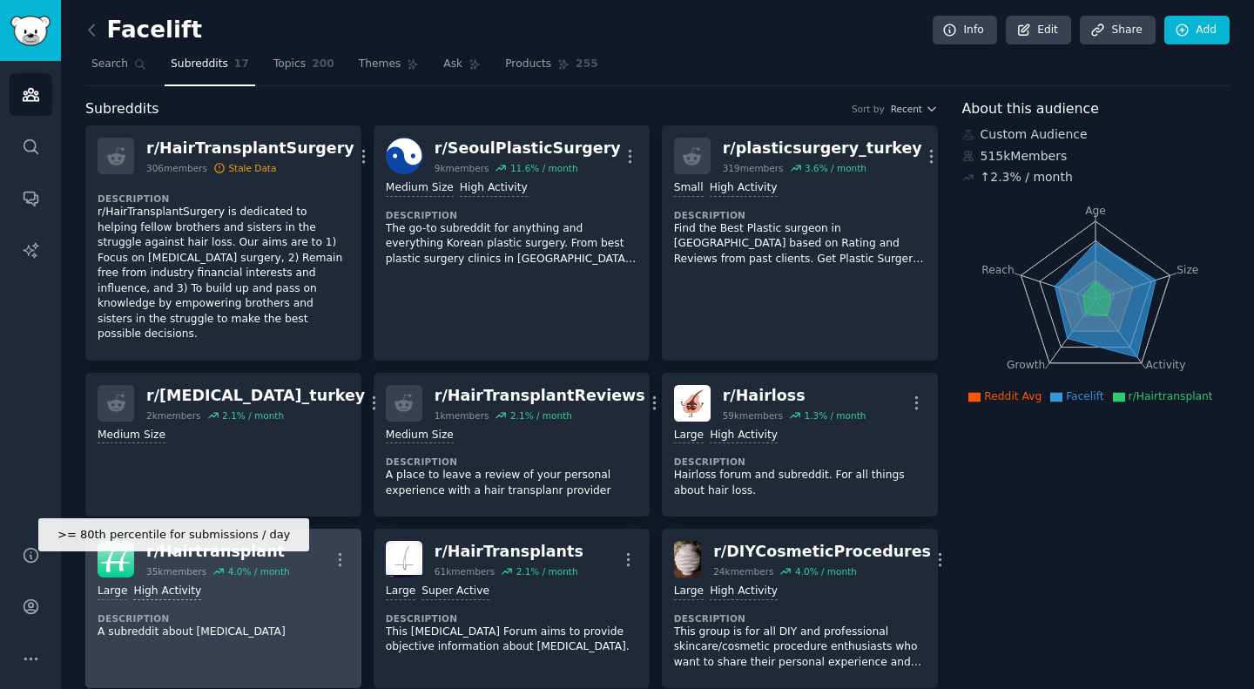
click at [172, 583] on div "High Activity" at bounding box center [167, 591] width 68 height 17
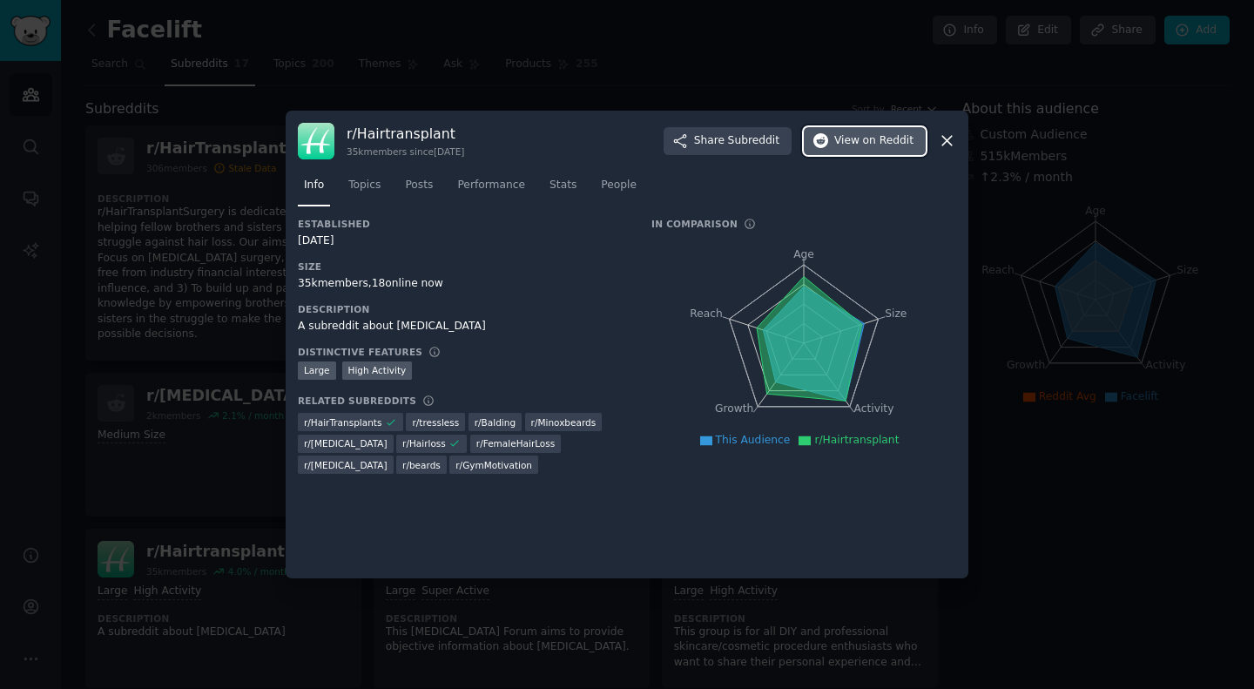
click at [879, 145] on span "on Reddit" at bounding box center [888, 141] width 50 height 16
